Goal: Task Accomplishment & Management: Use online tool/utility

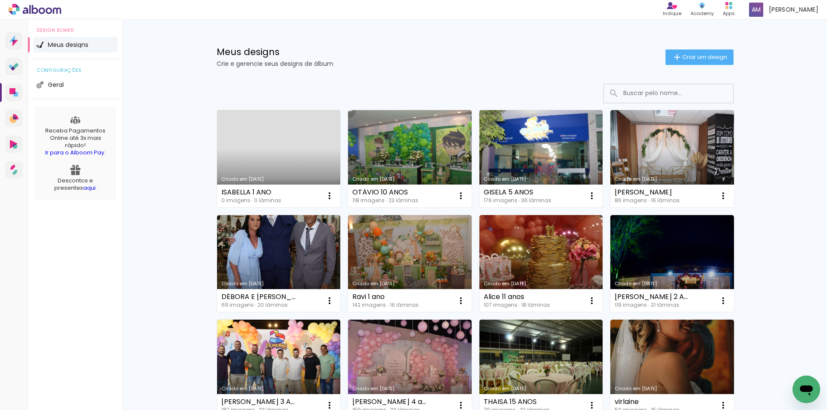
click at [509, 165] on link "Criado em [DATE]" at bounding box center [541, 158] width 124 height 97
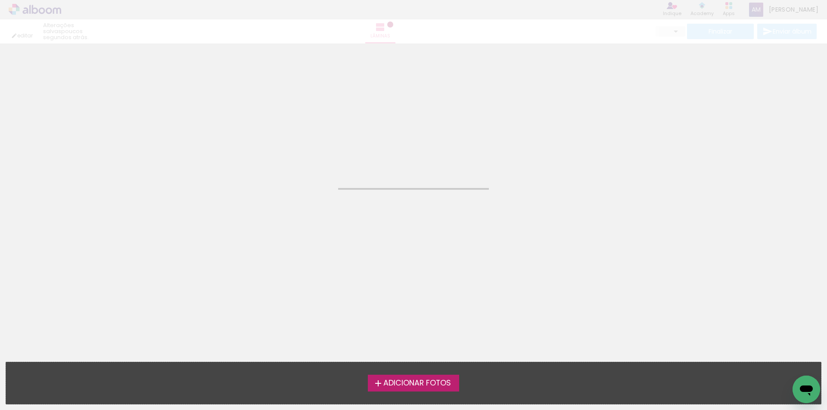
click at [509, 165] on neon-animated-pages "Confirmar Cancelar" at bounding box center [413, 226] width 827 height 367
